Goal: Task Accomplishment & Management: Use online tool/utility

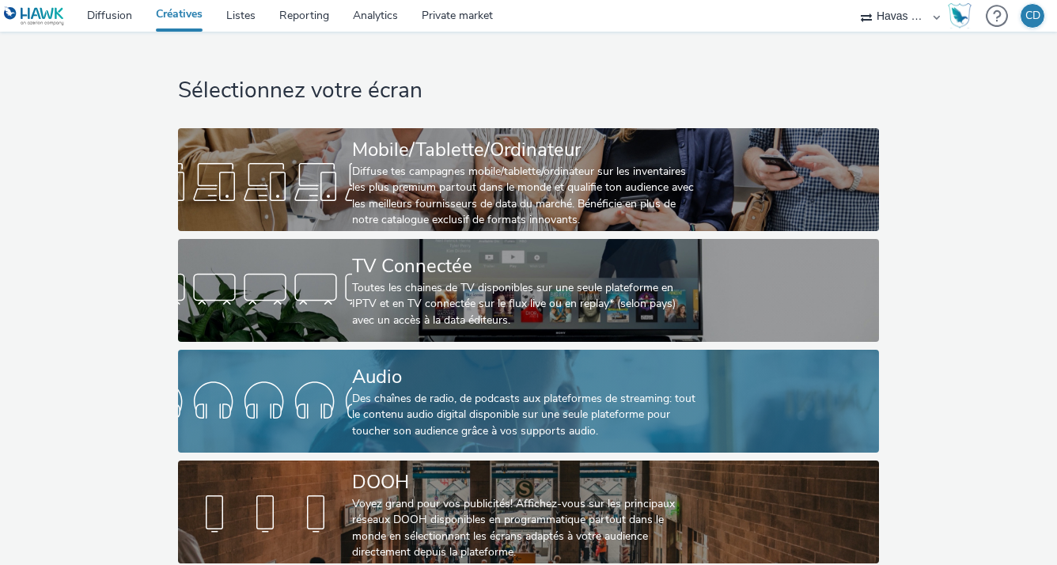
click at [353, 406] on div "Des chaînes de radio, de podcasts aux plateformes de streaming: tout le contenu…" at bounding box center [525, 415] width 347 height 48
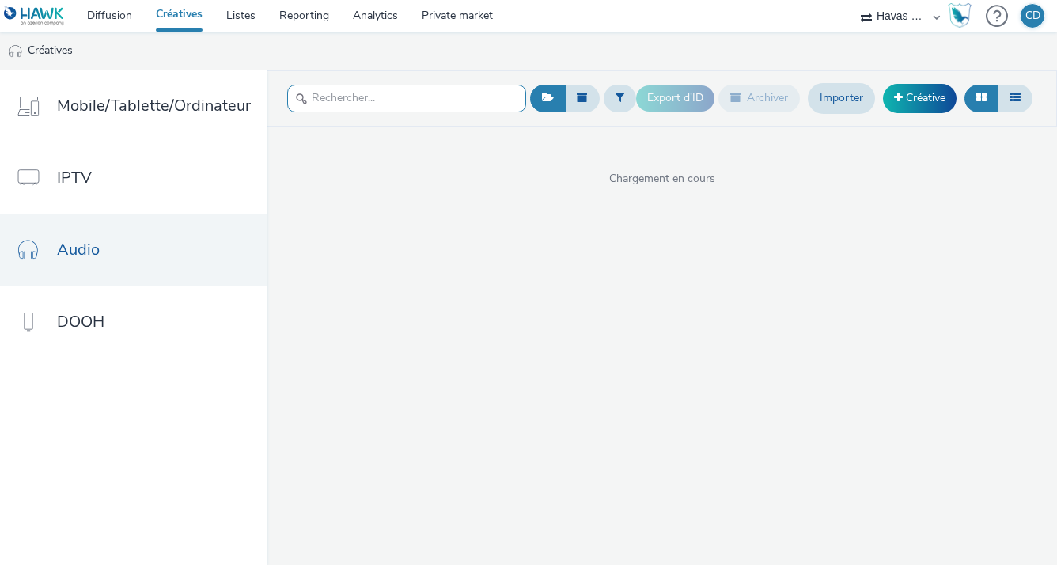
click at [408, 93] on input "text" at bounding box center [406, 99] width 239 height 28
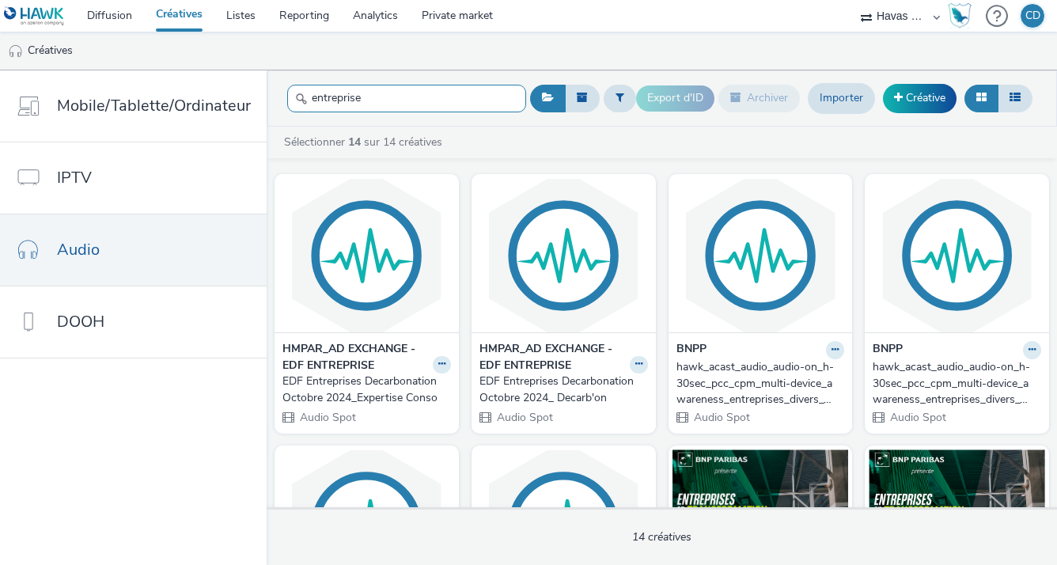
click at [411, 91] on input "entreprise" at bounding box center [406, 99] width 239 height 28
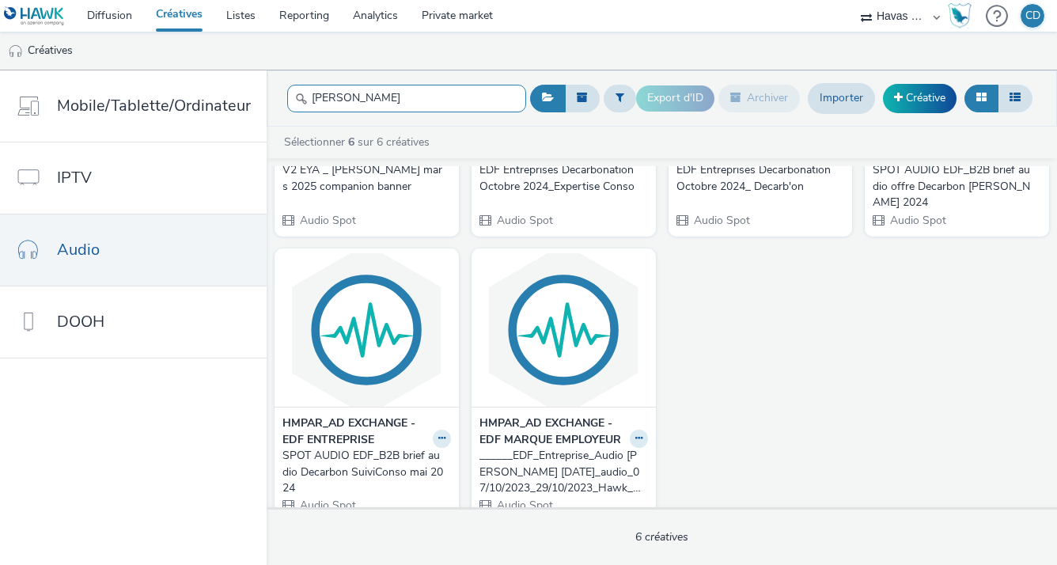
scroll to position [180, 0]
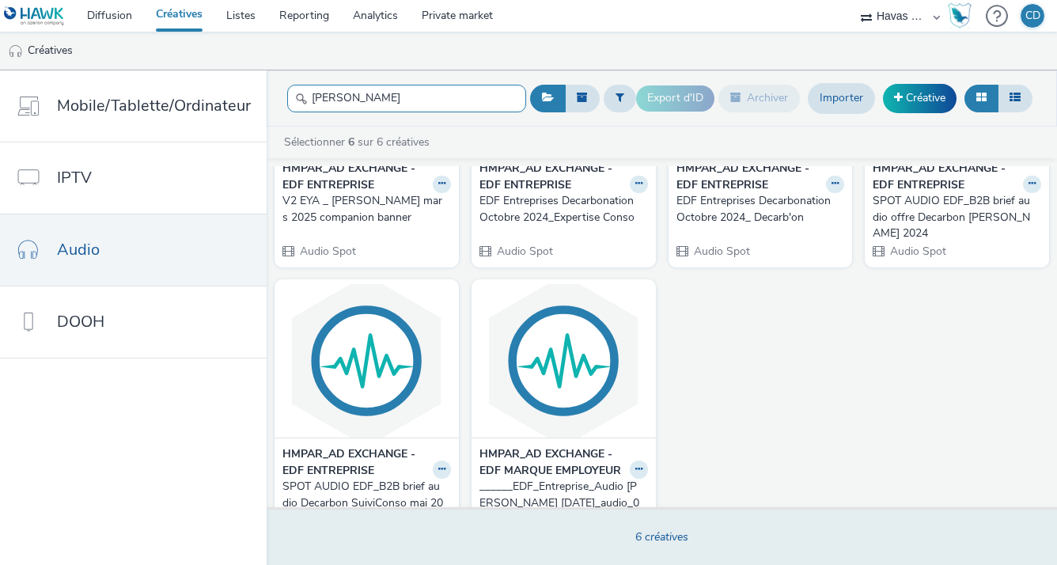
type input "[PERSON_NAME]"
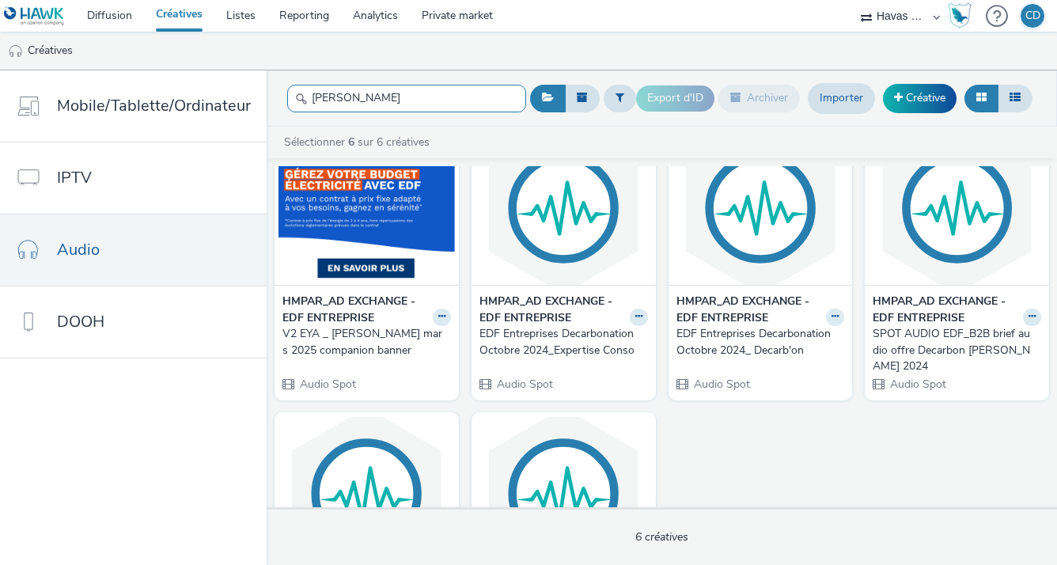
scroll to position [0, 0]
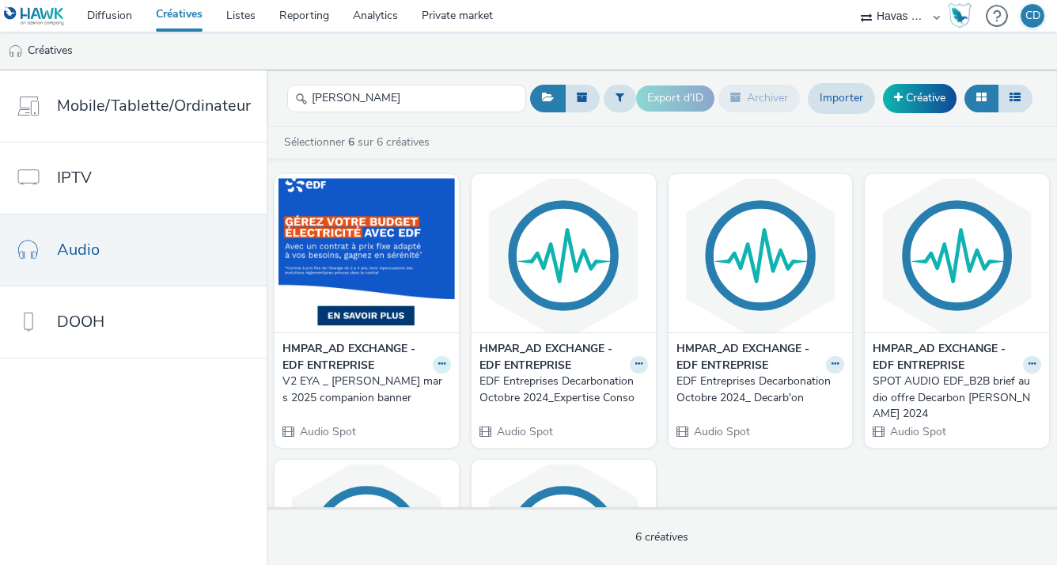
click at [433, 361] on button at bounding box center [442, 365] width 18 height 18
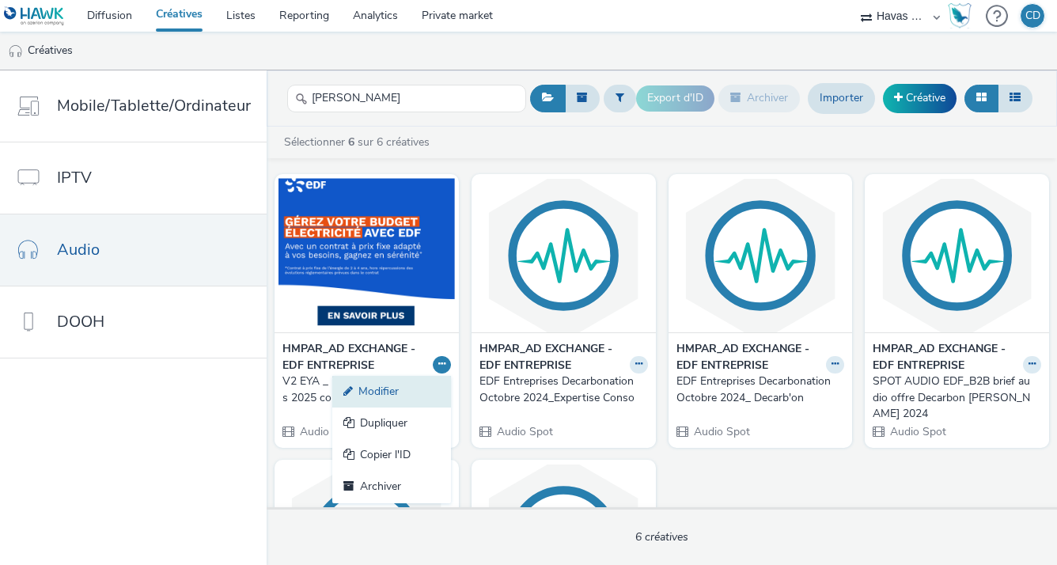
click at [411, 399] on link "Modifier" at bounding box center [391, 392] width 119 height 32
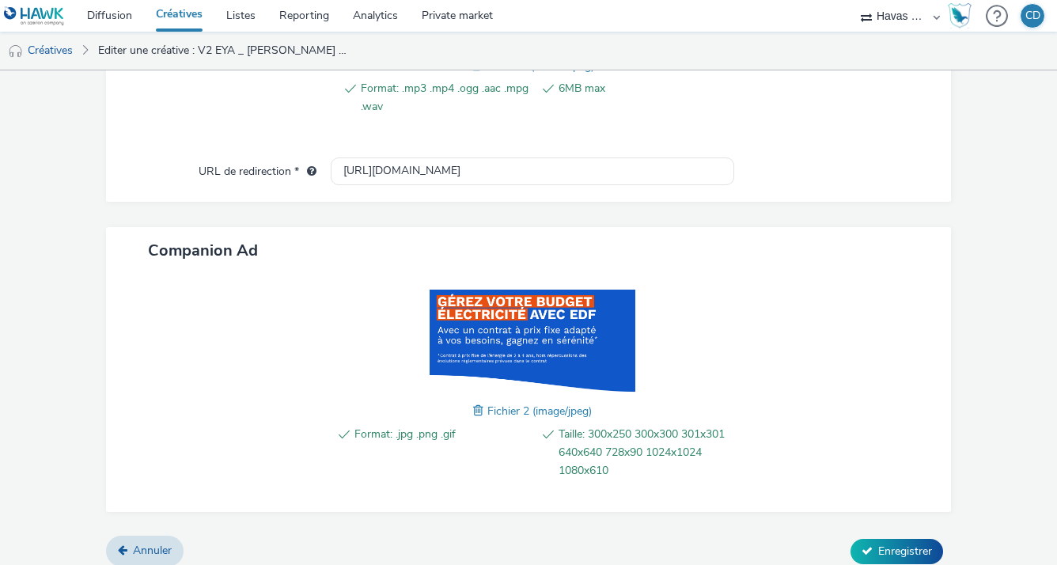
scroll to position [677, 0]
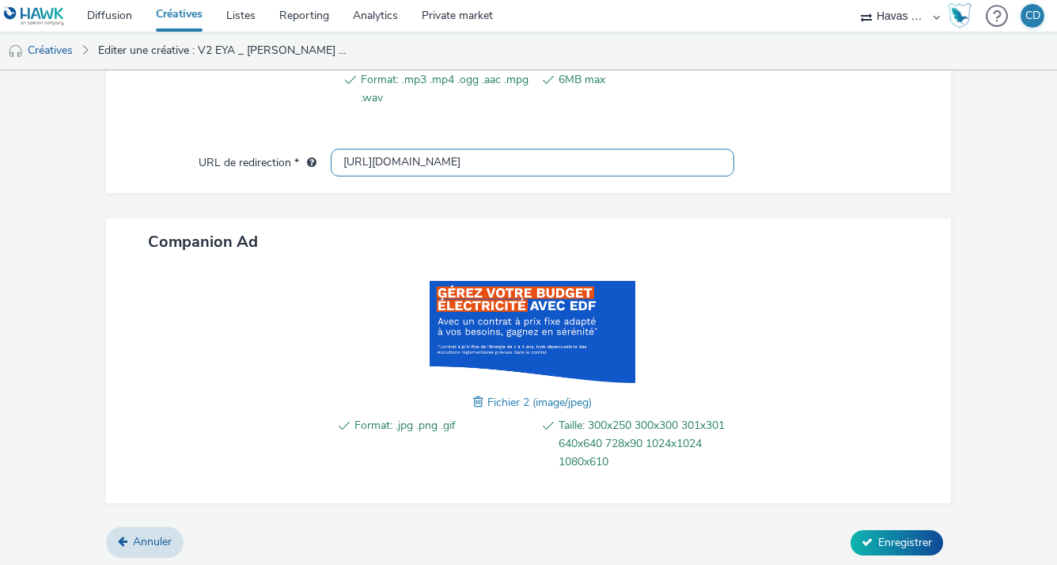
click at [565, 160] on input "[URL][DOMAIN_NAME]" at bounding box center [532, 163] width 403 height 28
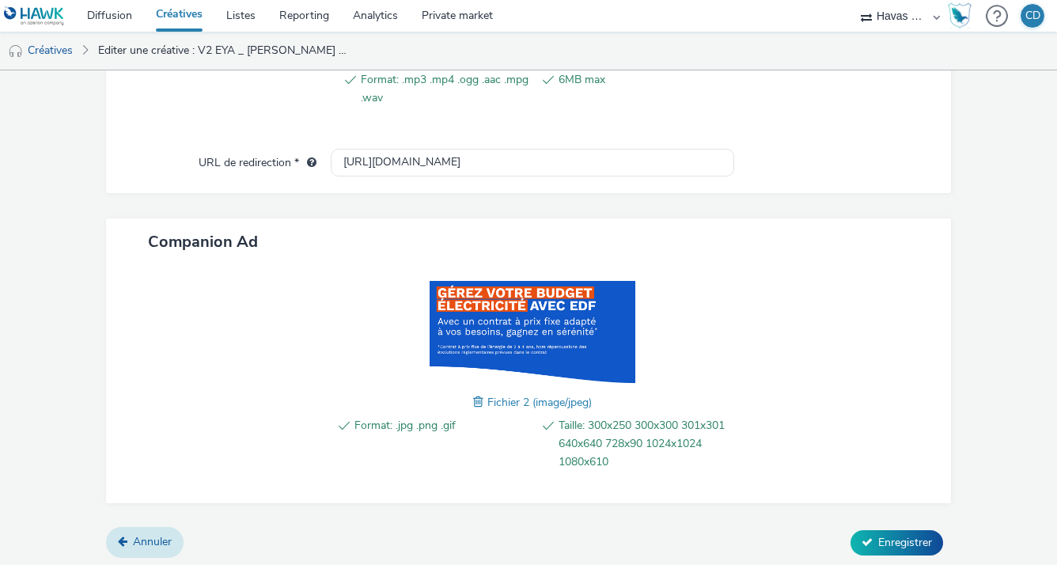
click at [135, 539] on span "Annuler" at bounding box center [152, 541] width 39 height 15
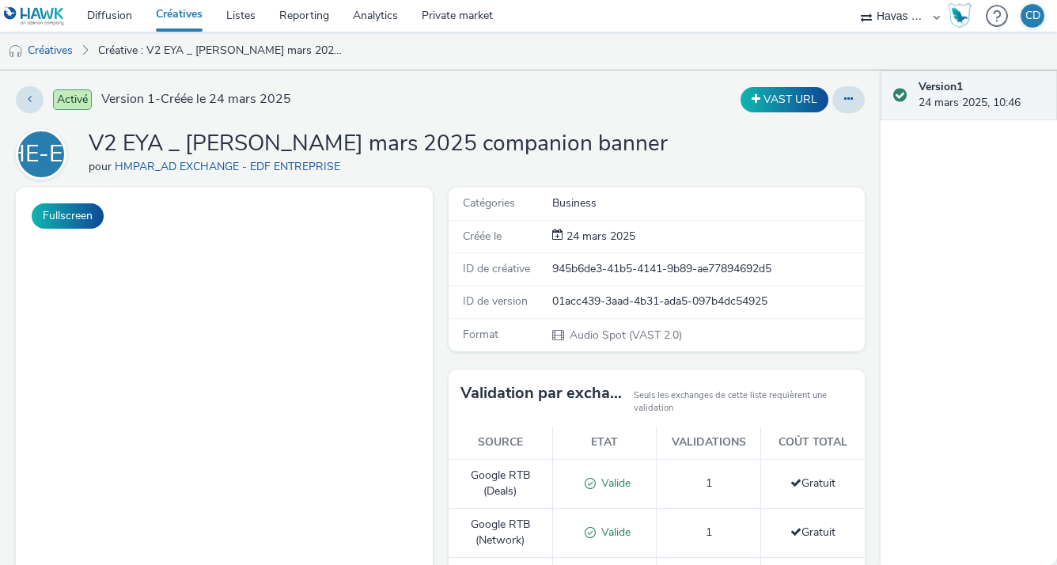
click at [192, 9] on link "Créatives" at bounding box center [179, 16] width 70 height 32
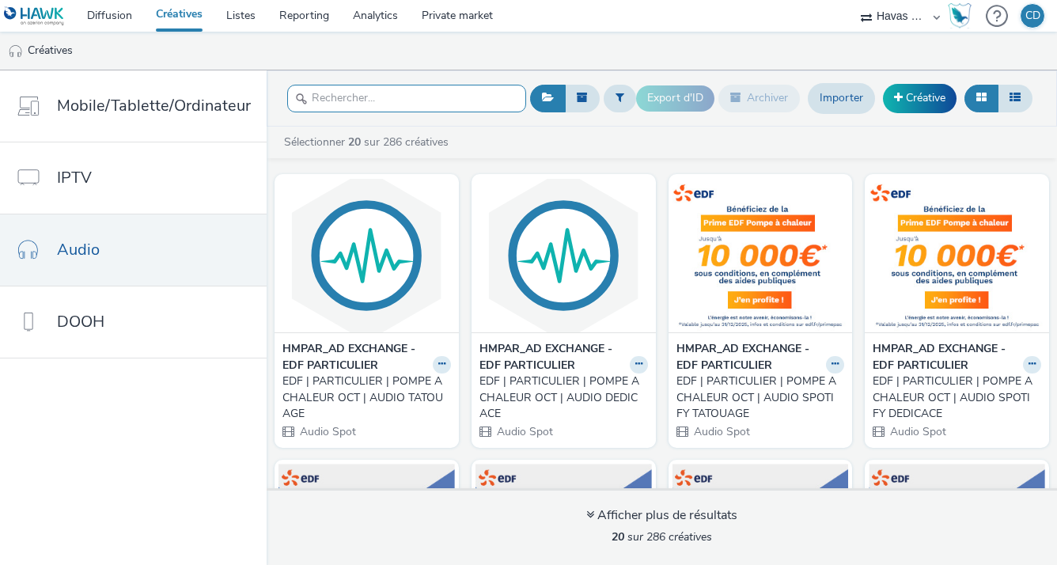
click at [373, 99] on input "text" at bounding box center [406, 99] width 239 height 28
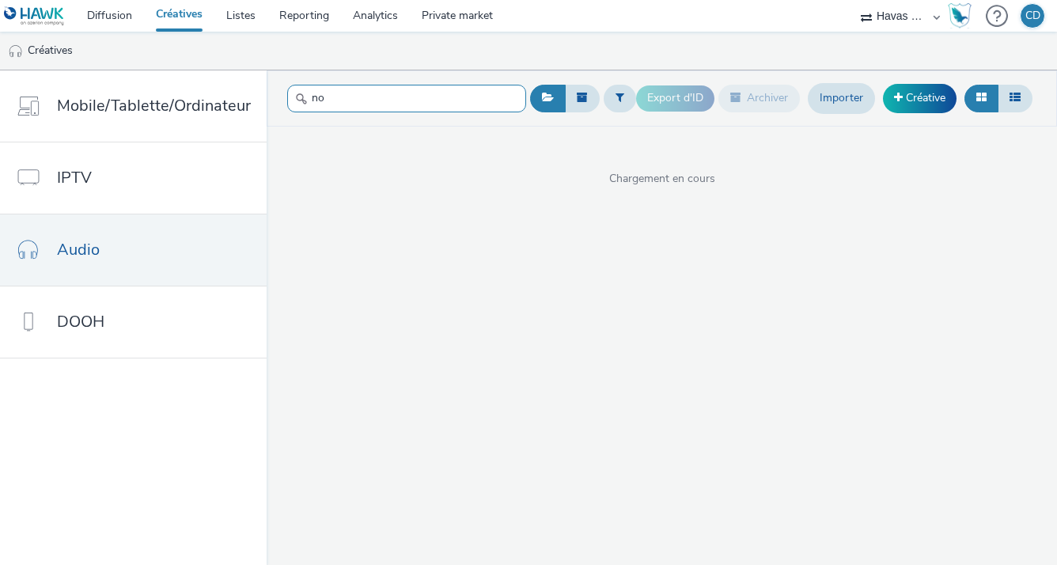
type input "n"
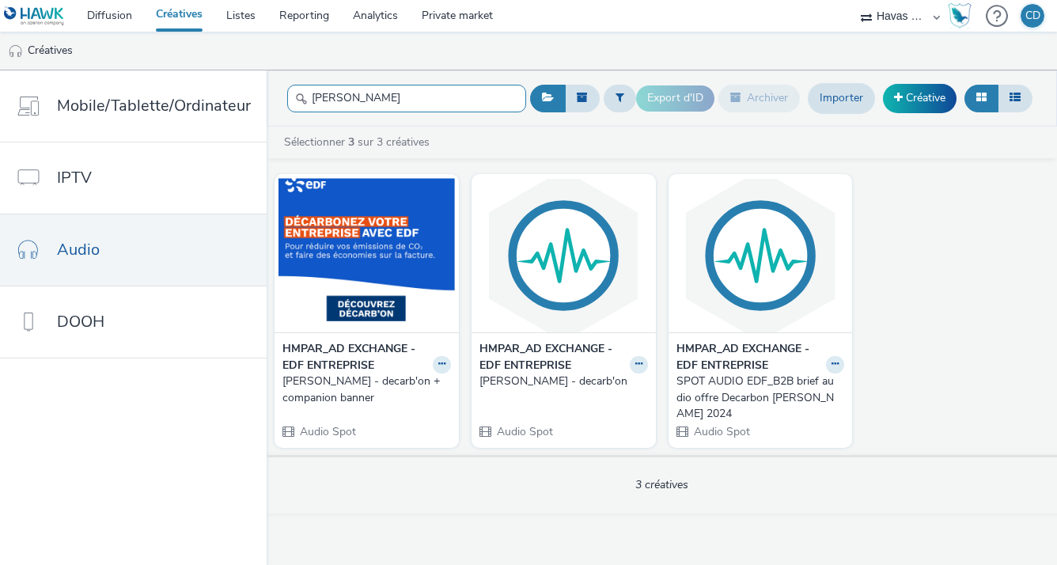
type input "[PERSON_NAME]"
click at [557, 348] on strong "HMPAR_AD EXCHANGE - EDF ENTREPRISE" at bounding box center [553, 357] width 146 height 32
click at [630, 375] on div "[PERSON_NAME] - decarb'on" at bounding box center [561, 382] width 162 height 16
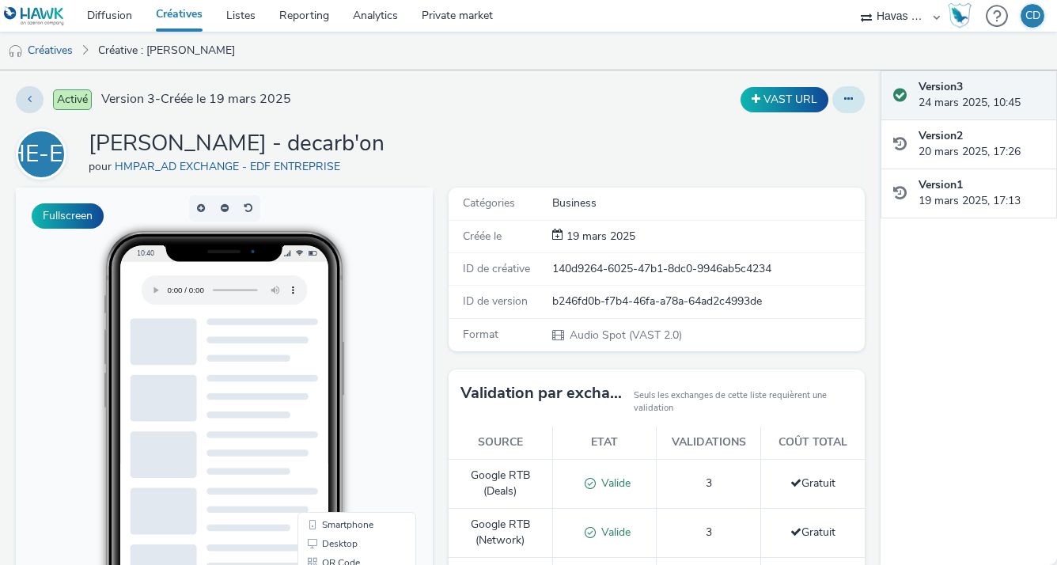
click at [844, 104] on icon at bounding box center [848, 98] width 9 height 11
click at [820, 132] on link "Modifier" at bounding box center [805, 132] width 119 height 32
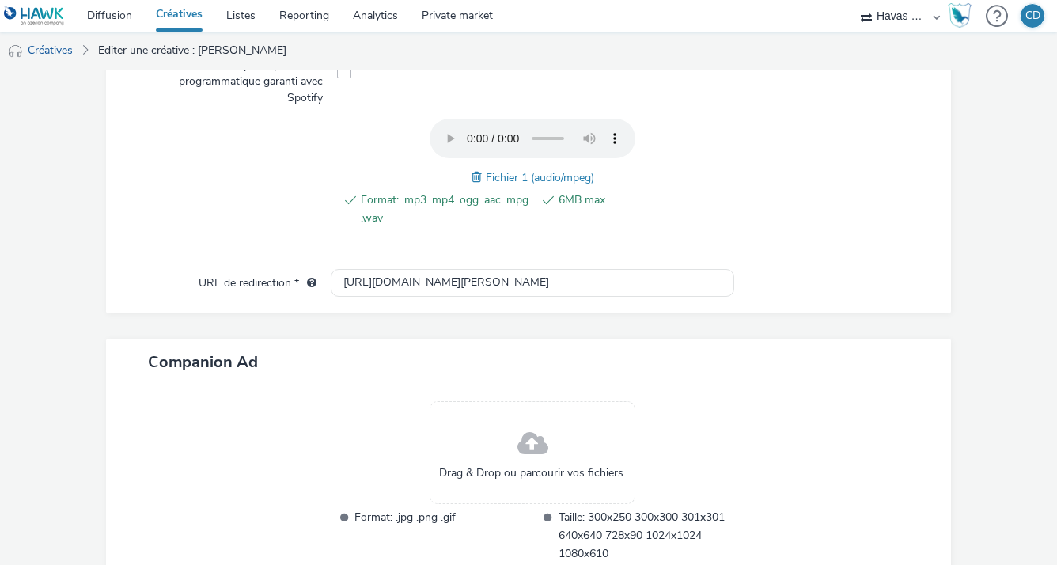
scroll to position [477, 0]
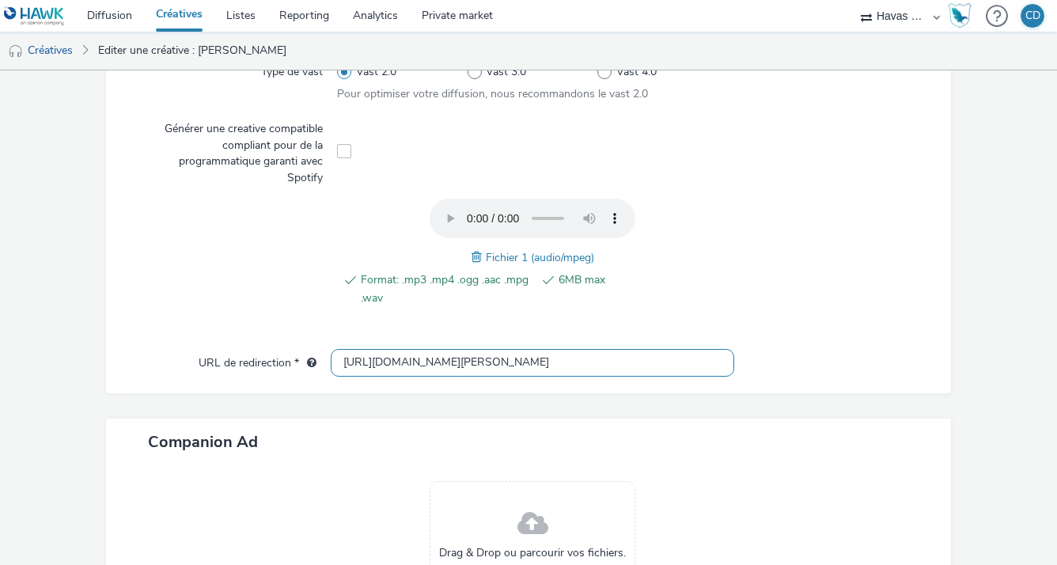
click at [662, 363] on input "[URL][DOMAIN_NAME][PERSON_NAME]" at bounding box center [532, 363] width 403 height 28
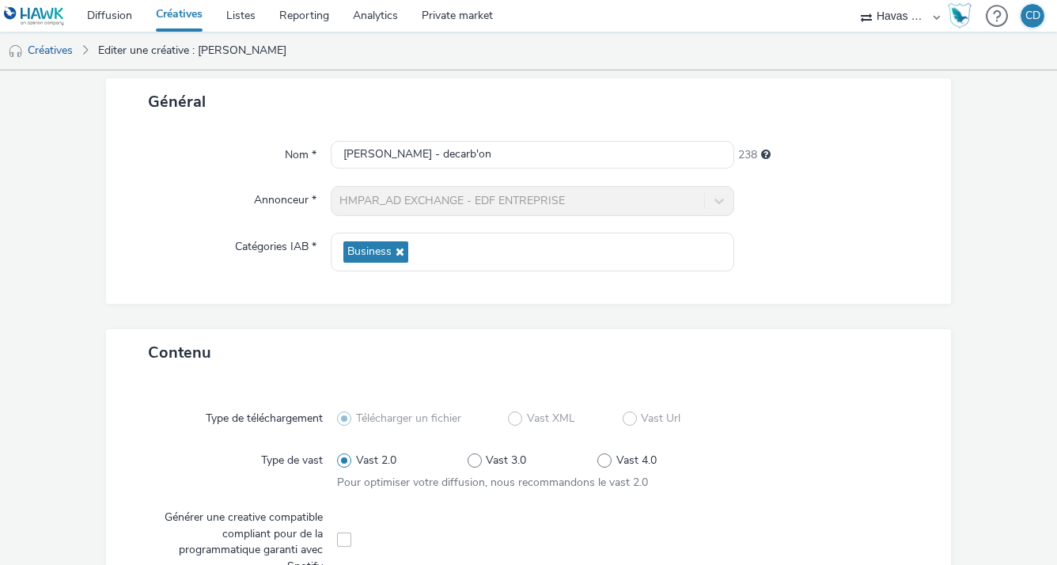
scroll to position [0, 0]
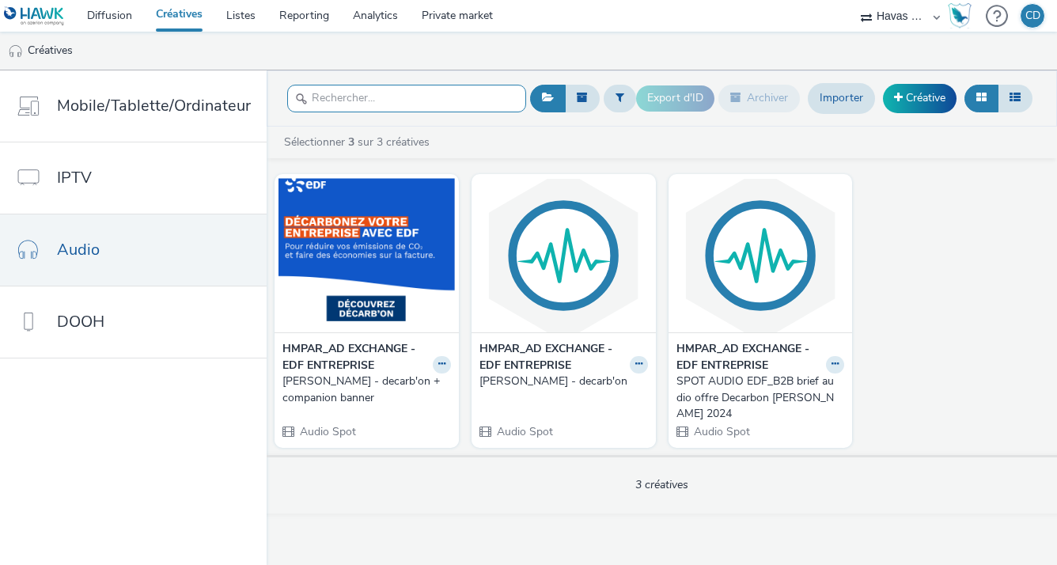
click at [379, 87] on input "text" at bounding box center [406, 99] width 239 height 28
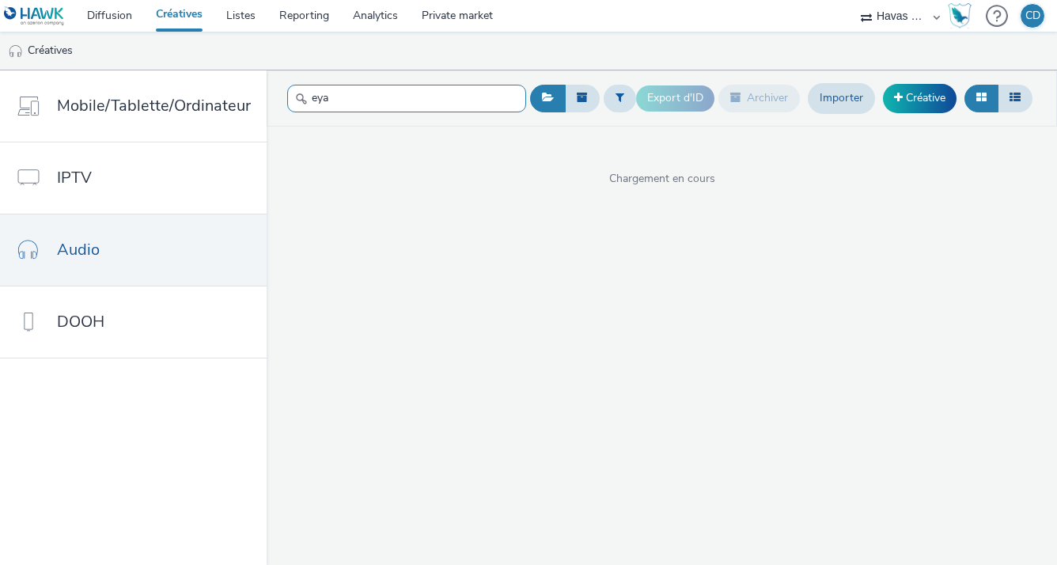
type input "eya"
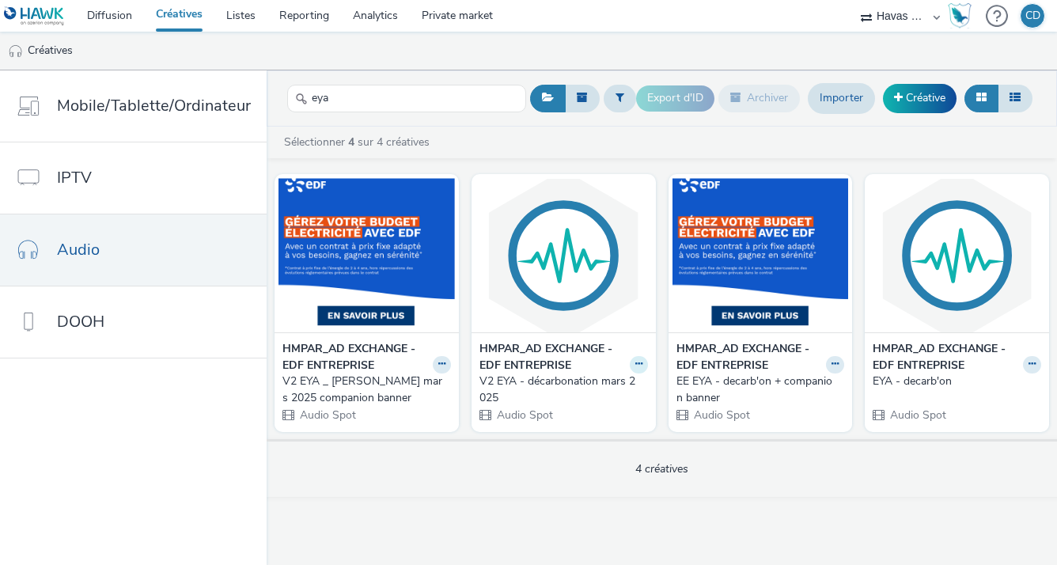
click at [630, 362] on button at bounding box center [639, 365] width 18 height 18
click at [627, 388] on link "Modifier" at bounding box center [588, 392] width 119 height 32
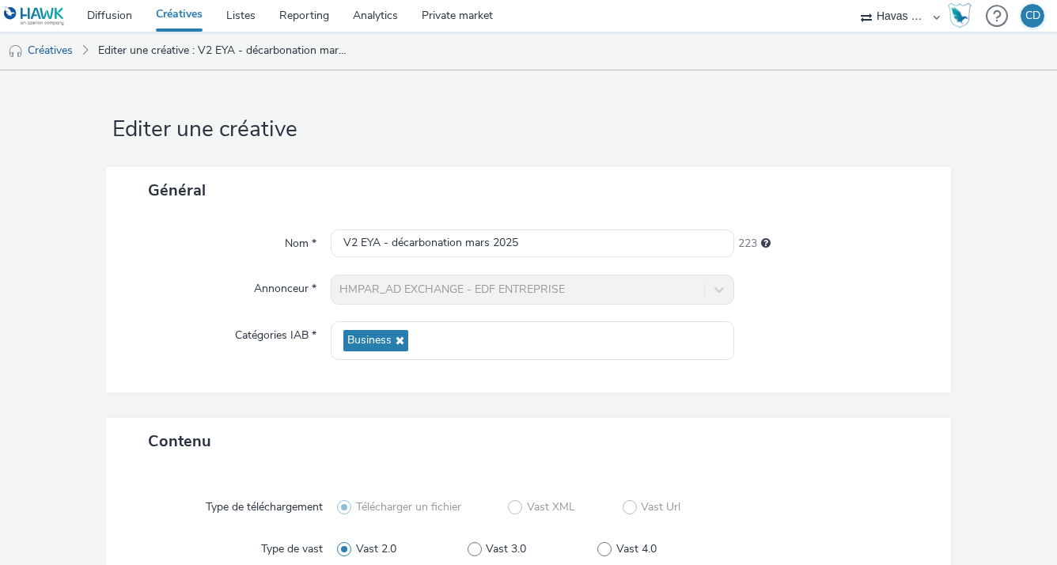
scroll to position [347, 0]
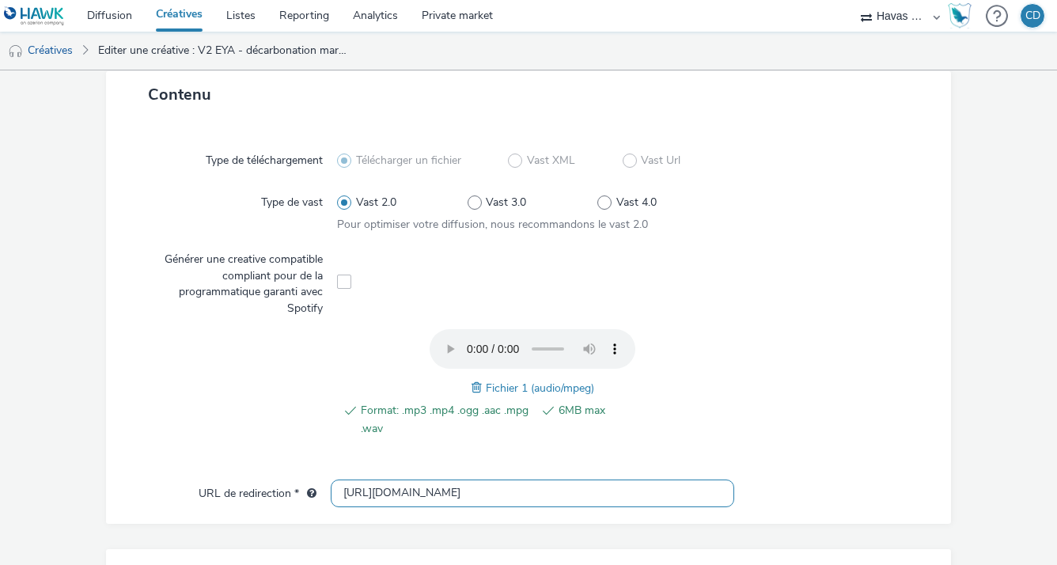
click at [552, 496] on input "[URL][DOMAIN_NAME]" at bounding box center [532, 494] width 403 height 28
